Goal: Task Accomplishment & Management: Manage account settings

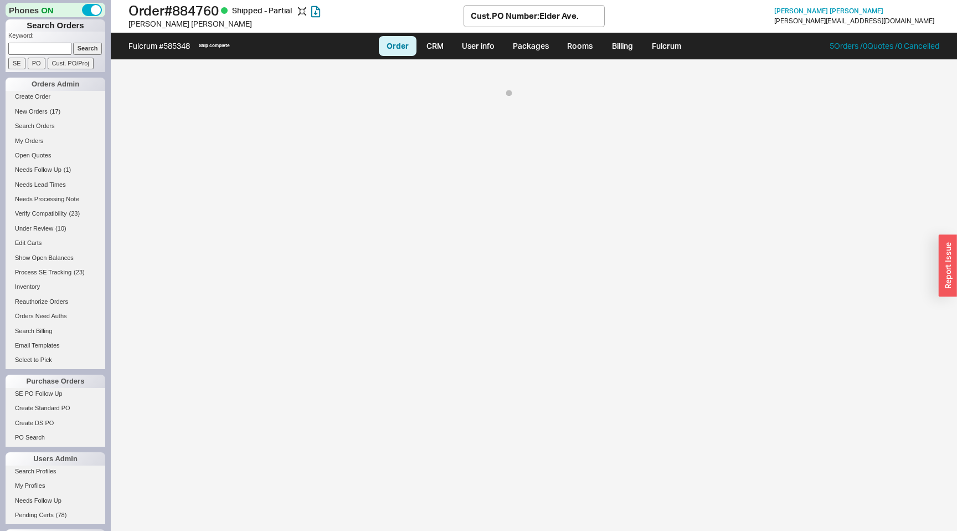
select select "LOW"
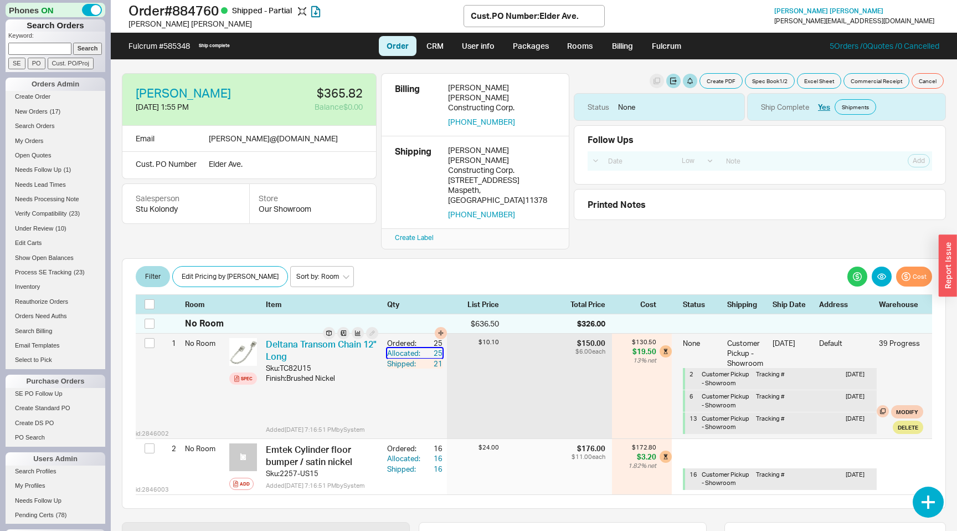
click at [439, 348] on div "25" at bounding box center [433, 353] width 20 height 10
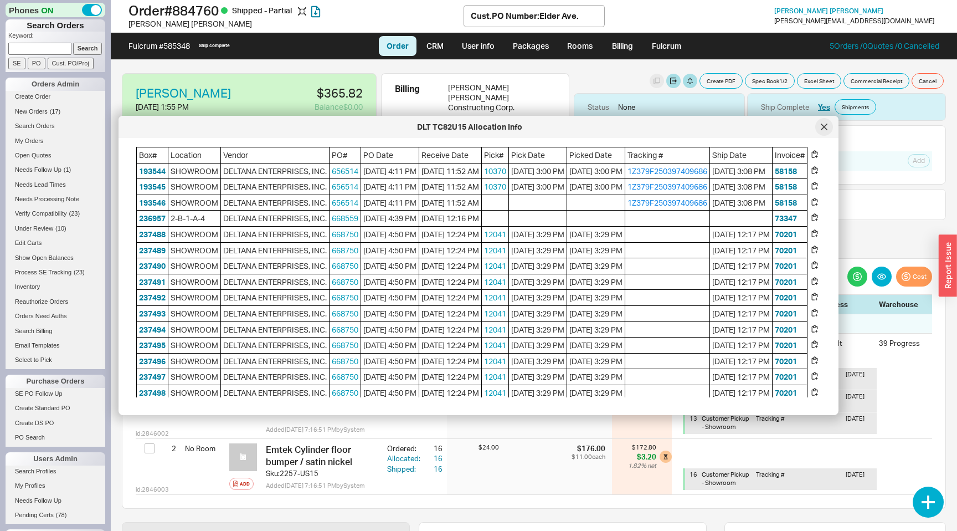
click at [827, 127] on div at bounding box center [824, 127] width 18 height 18
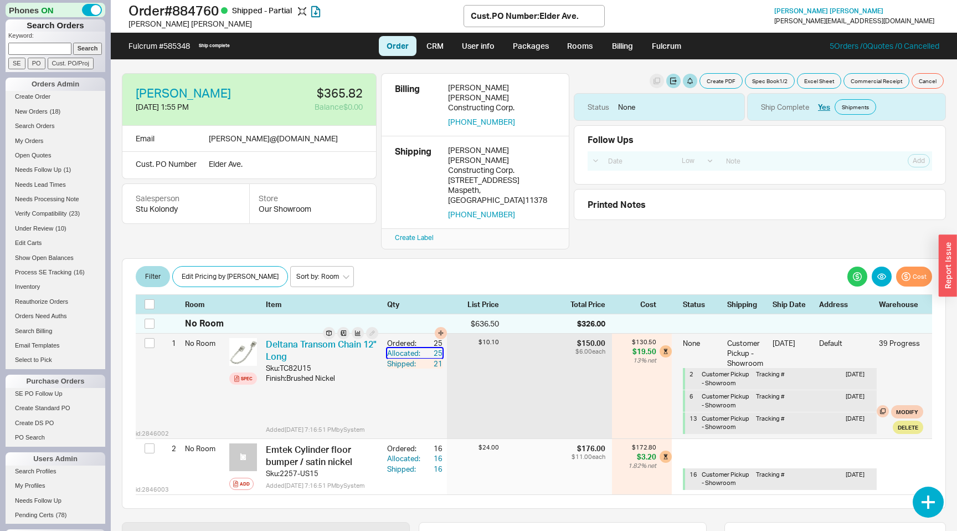
click at [427, 348] on div "25" at bounding box center [433, 353] width 20 height 10
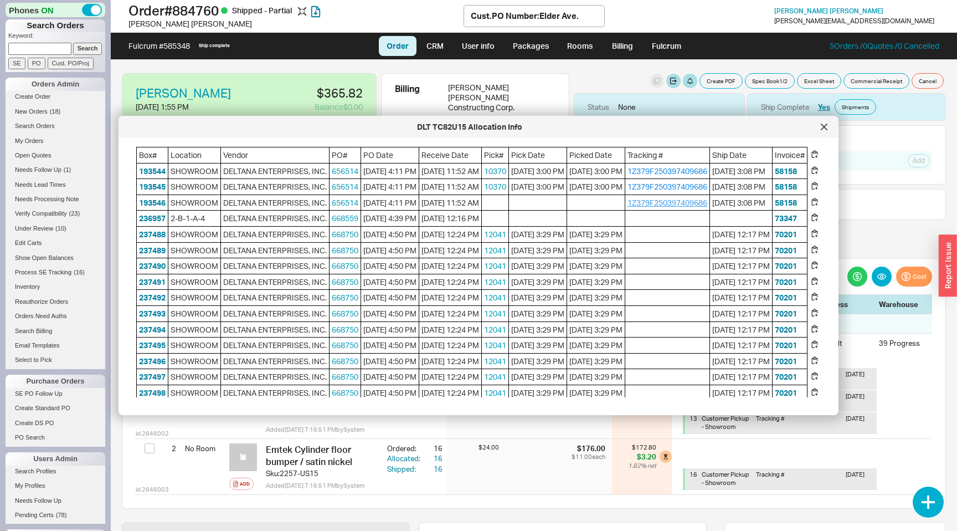
click at [678, 207] on link "1Z379F250397409686" at bounding box center [667, 202] width 80 height 9
click at [822, 123] on div at bounding box center [824, 127] width 18 height 18
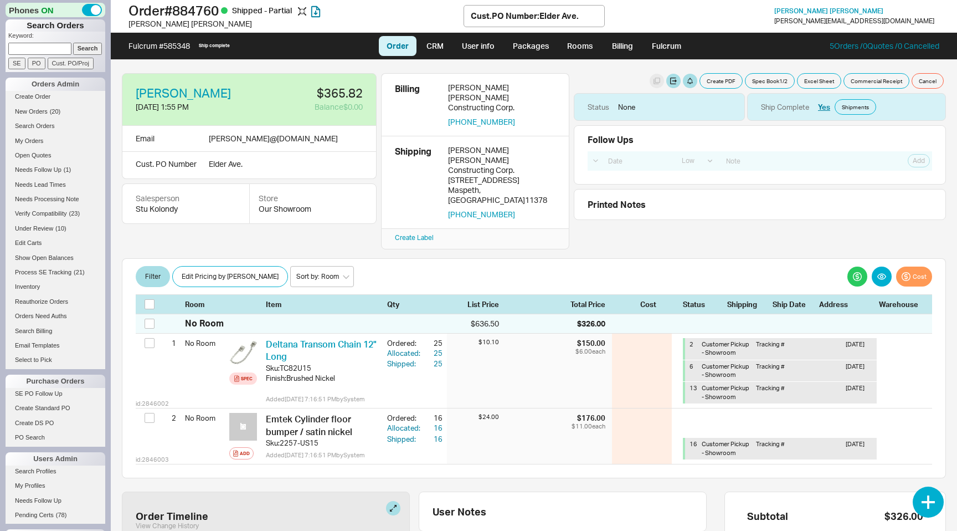
select select "LOW"
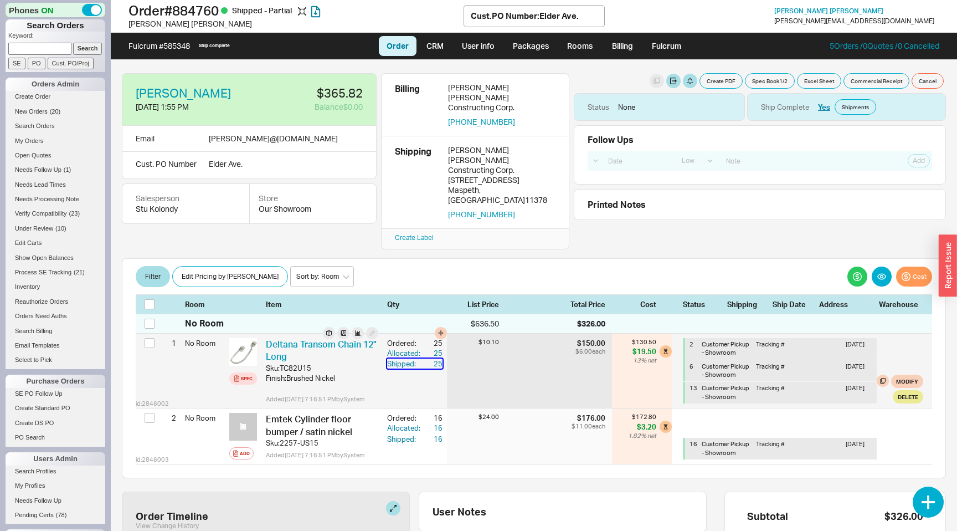
click at [402, 358] on div "Shipped:" at bounding box center [404, 363] width 35 height 10
click at [437, 348] on div "25" at bounding box center [433, 353] width 20 height 10
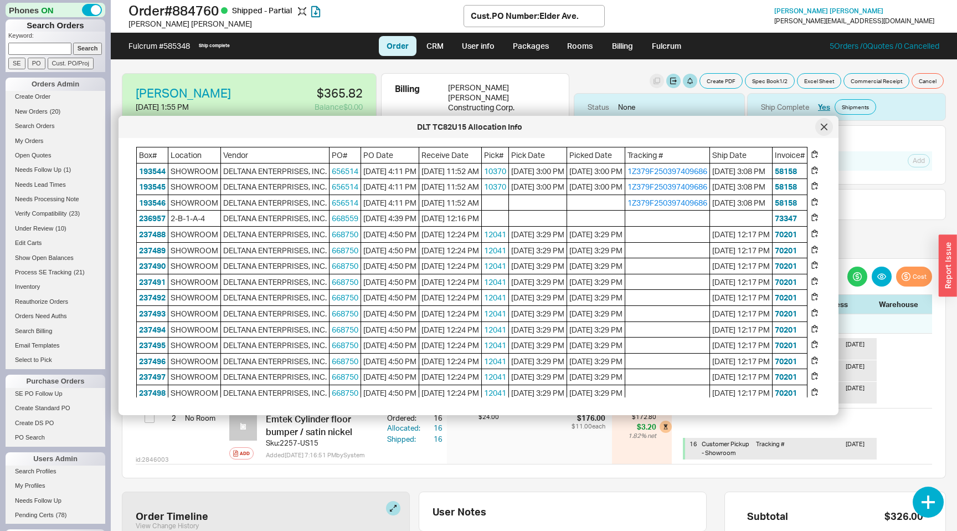
click at [827, 128] on icon at bounding box center [824, 127] width 7 height 7
